Goal: Information Seeking & Learning: Check status

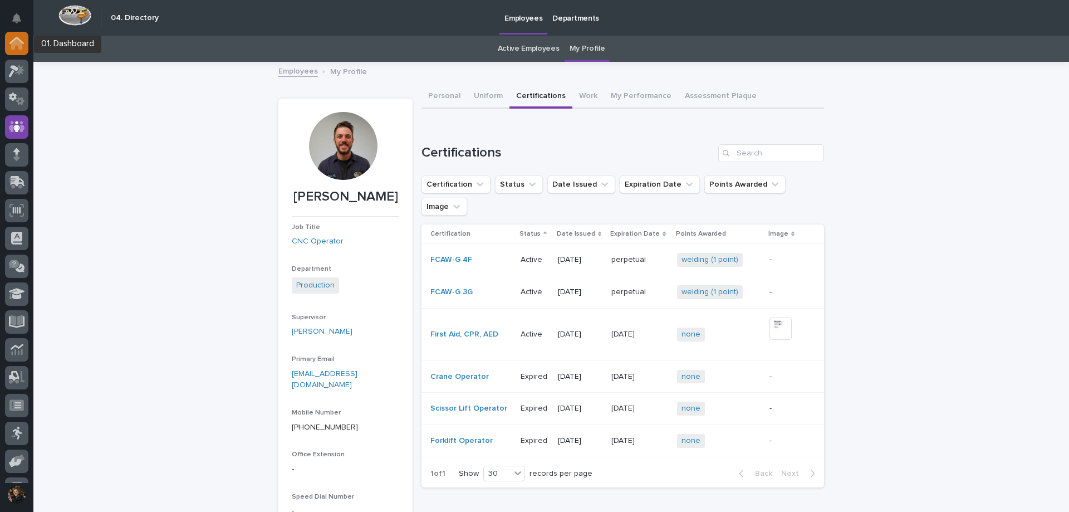
click at [13, 49] on icon at bounding box center [16, 43] width 11 height 11
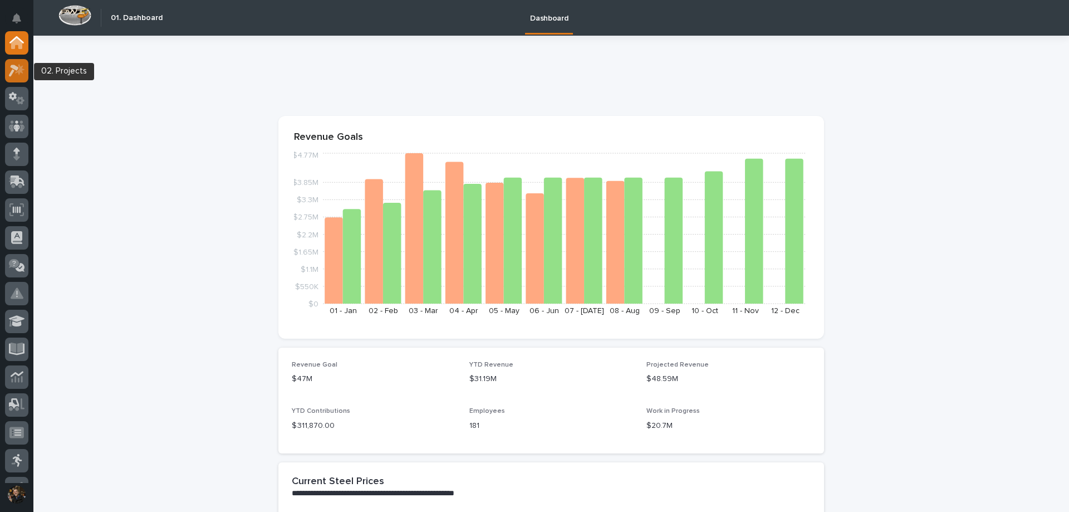
click at [21, 66] on icon at bounding box center [19, 68] width 9 height 11
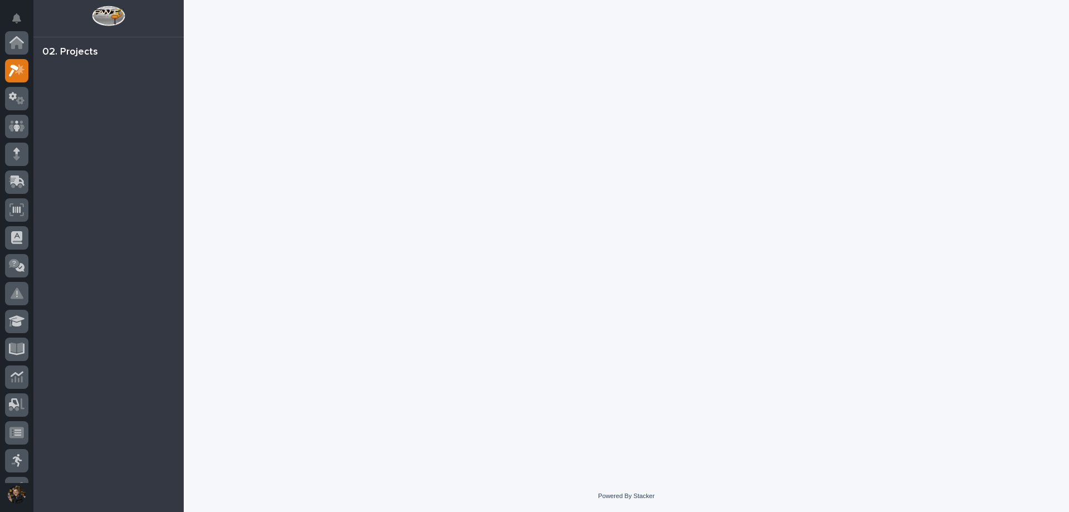
scroll to position [28, 0]
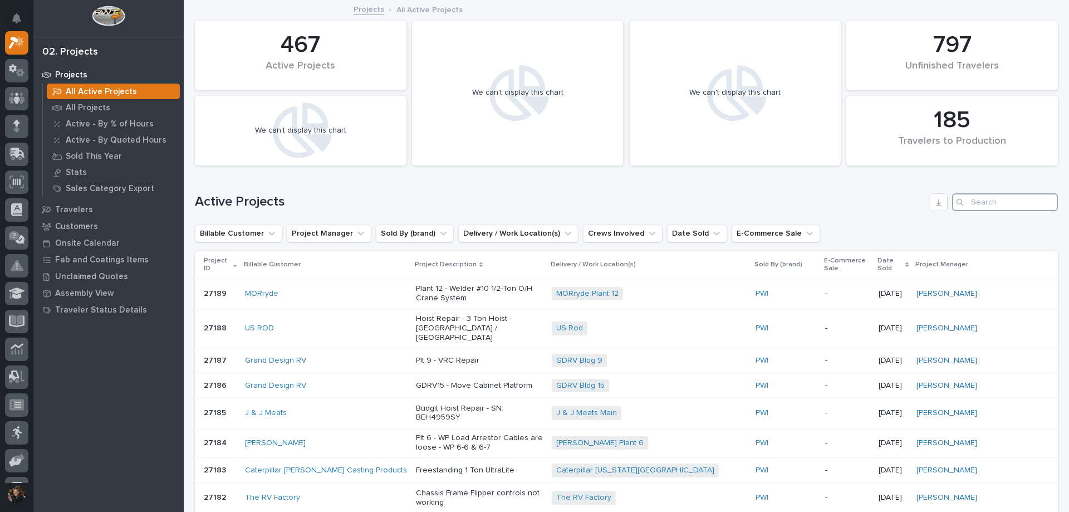
click at [979, 208] on input "Search" at bounding box center [1005, 202] width 106 height 18
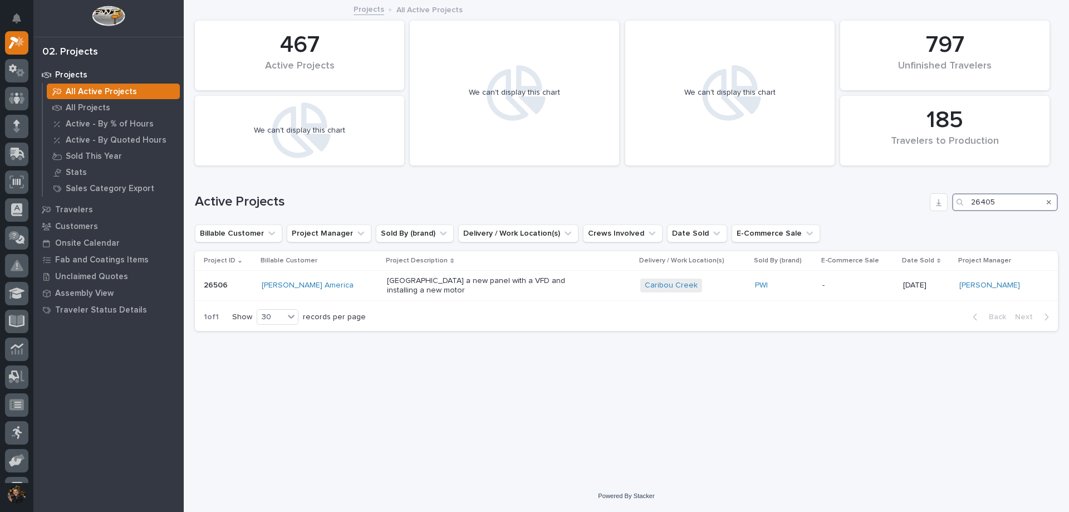
type input "26405"
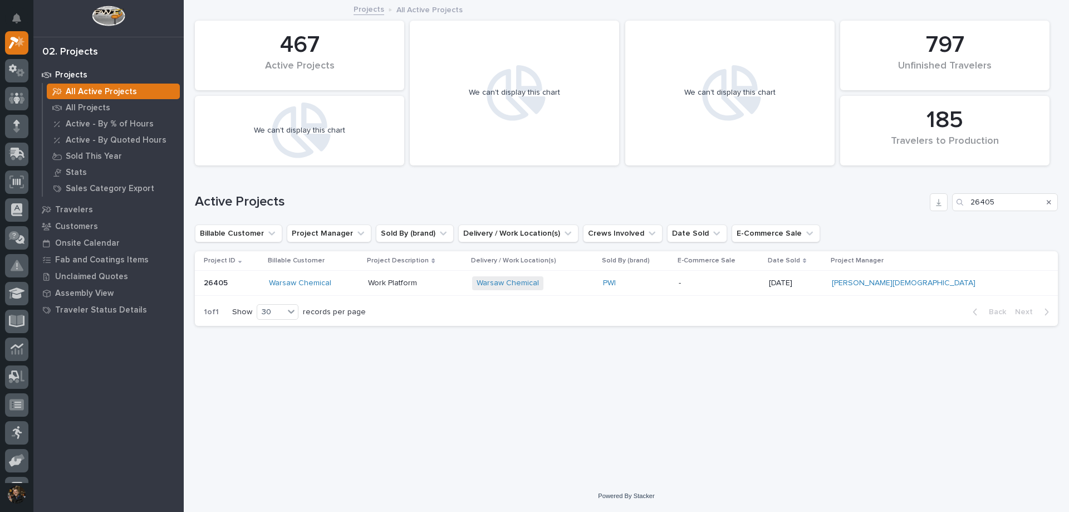
click at [463, 284] on p "Work Platform" at bounding box center [415, 282] width 95 height 9
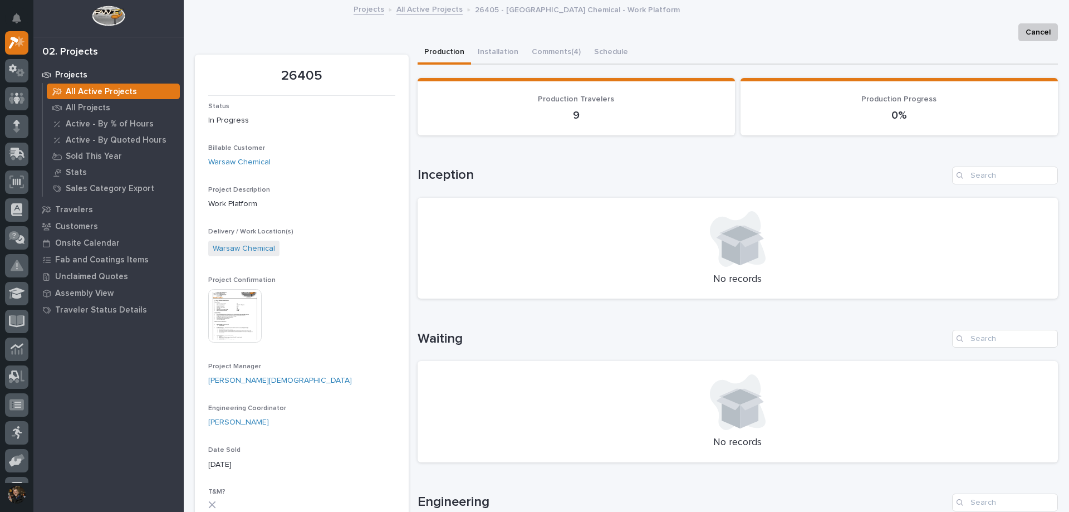
scroll to position [223, 0]
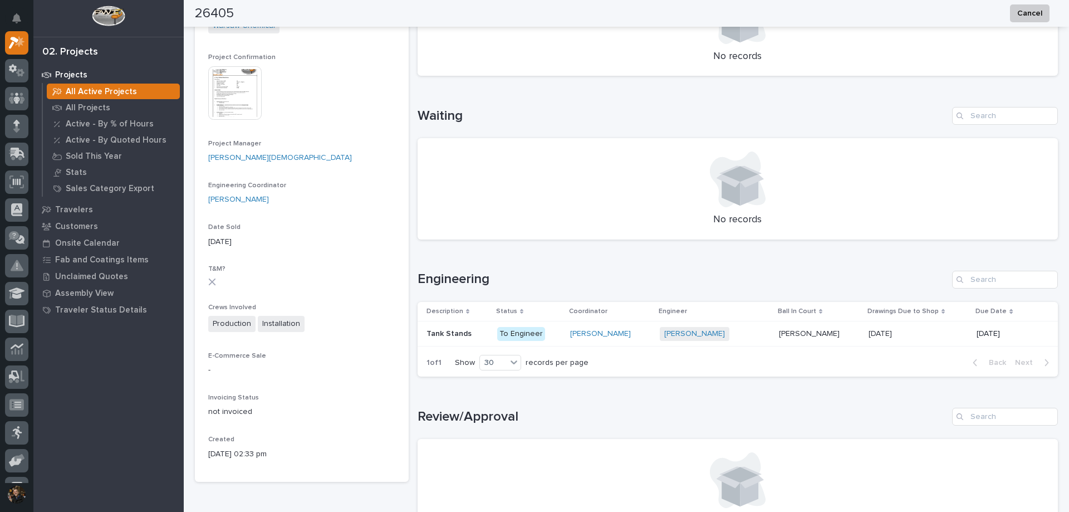
click at [232, 88] on img at bounding box center [234, 92] width 53 height 53
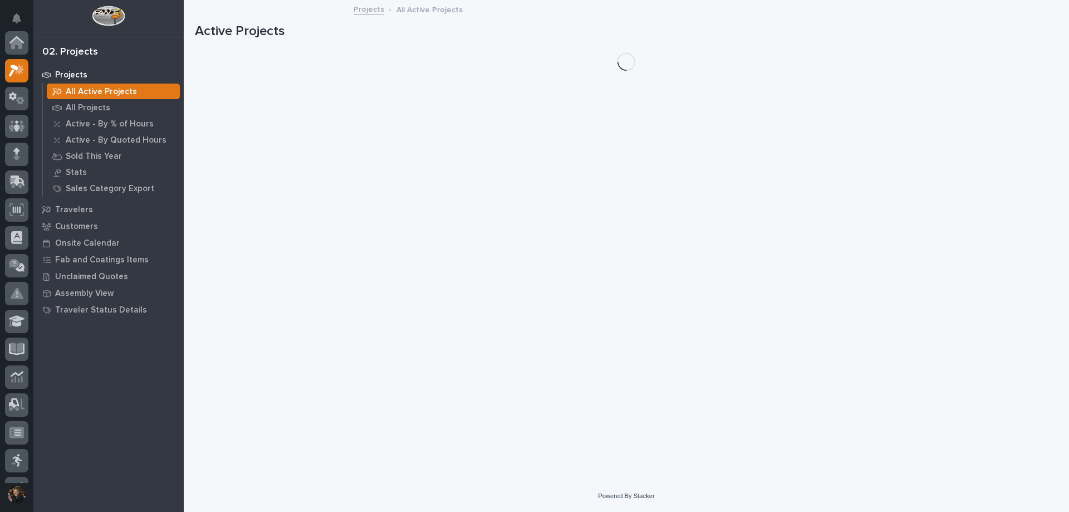
scroll to position [28, 0]
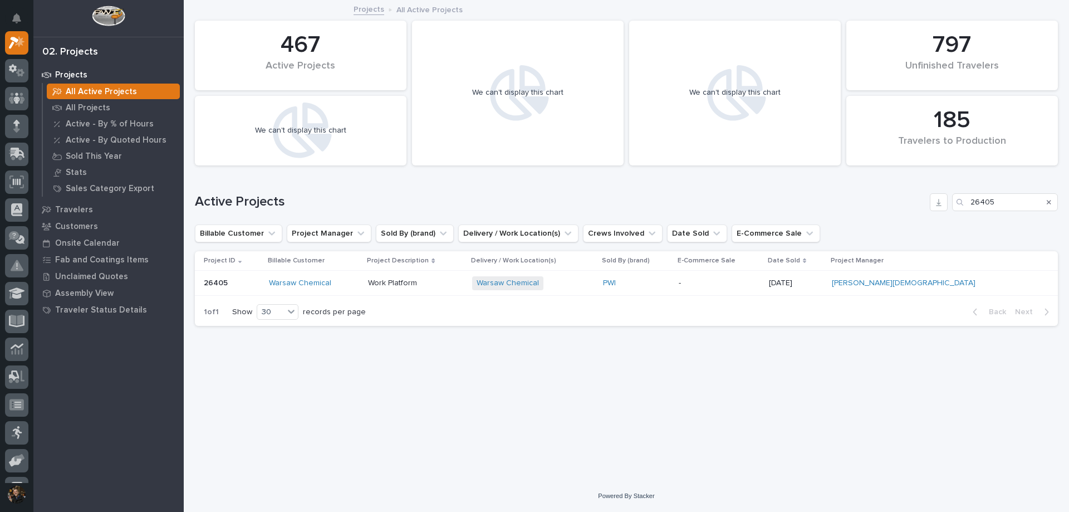
click at [670, 285] on div "PWI" at bounding box center [636, 282] width 67 height 9
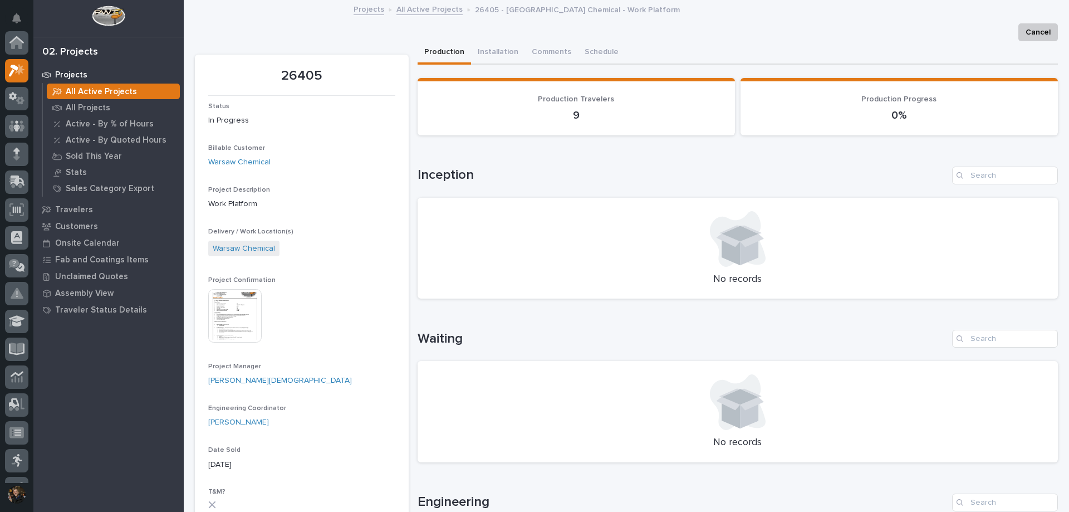
scroll to position [28, 0]
click at [615, 58] on button "Schedule" at bounding box center [611, 52] width 47 height 23
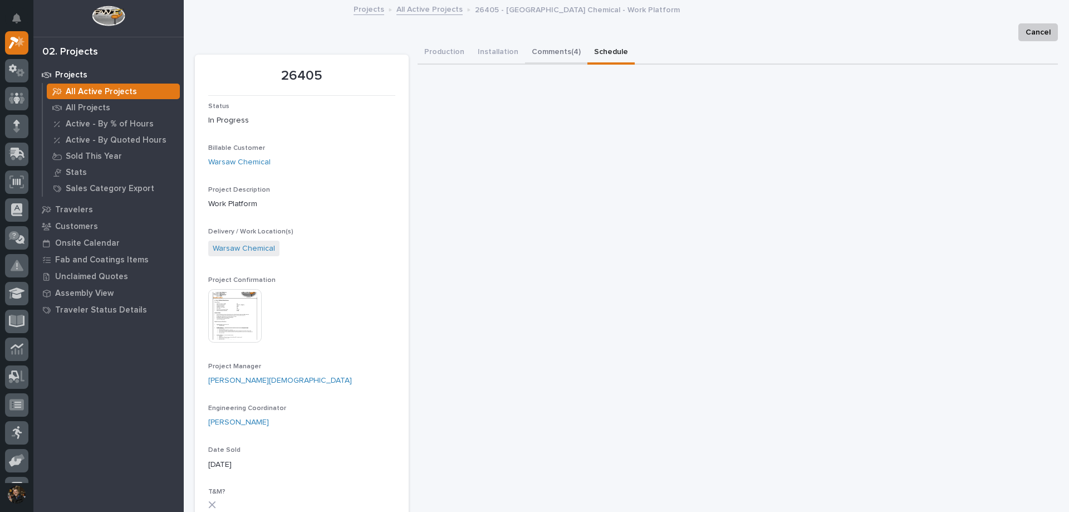
click at [440, 53] on button "Production" at bounding box center [444, 52] width 53 height 23
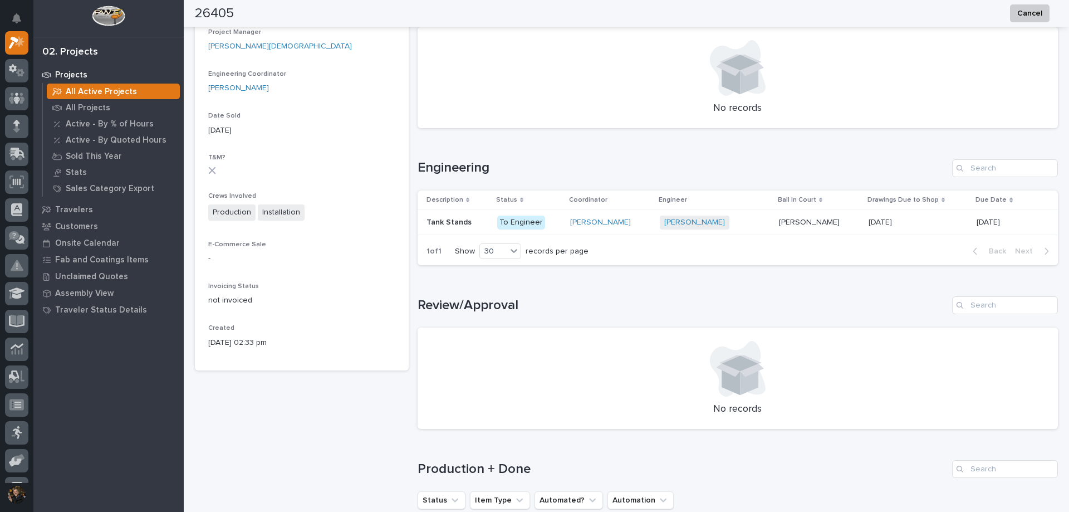
scroll to position [111, 0]
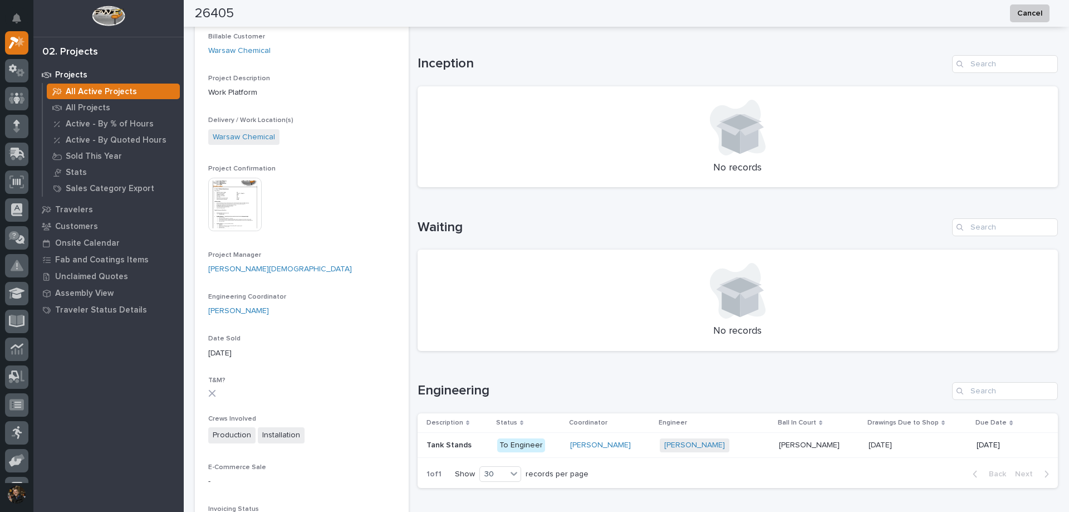
click at [243, 189] on img at bounding box center [234, 204] width 53 height 53
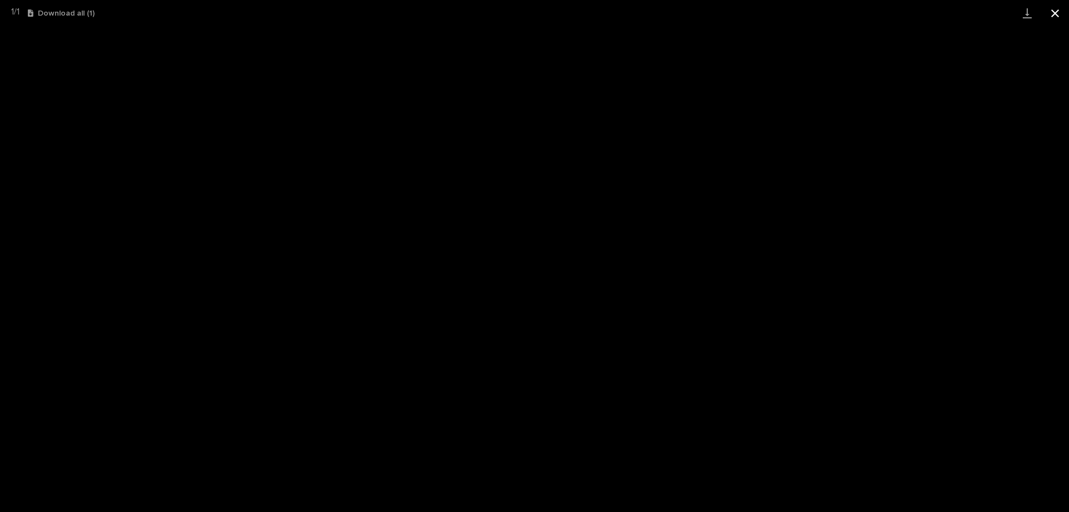
click at [1059, 12] on button "Close gallery" at bounding box center [1055, 13] width 28 height 26
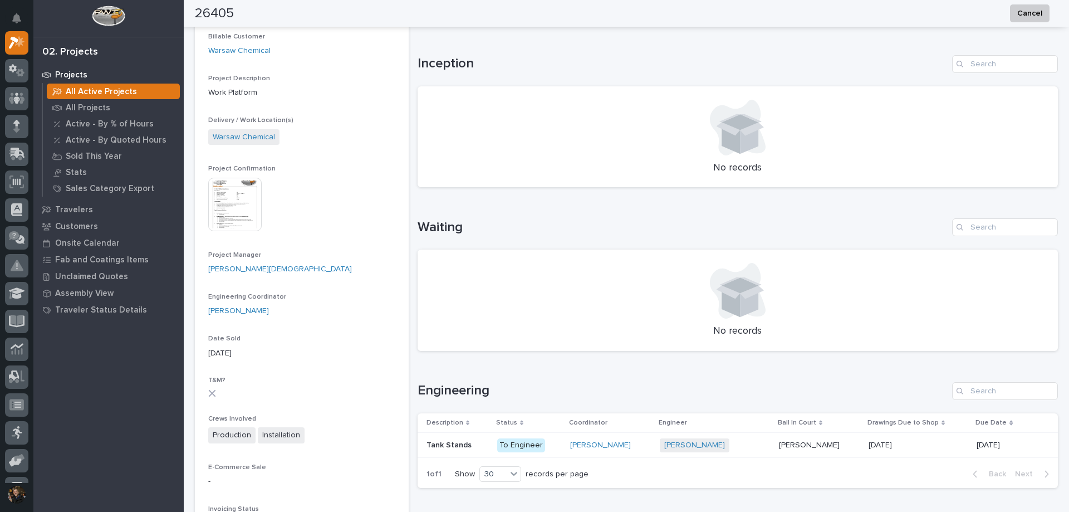
scroll to position [0, 0]
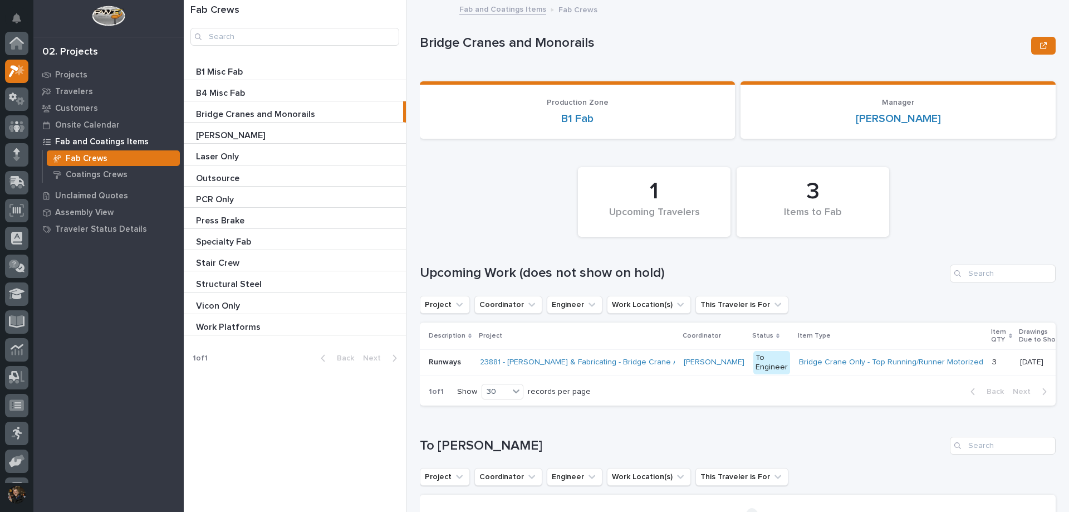
scroll to position [28, 0]
